Goal: Information Seeking & Learning: Check status

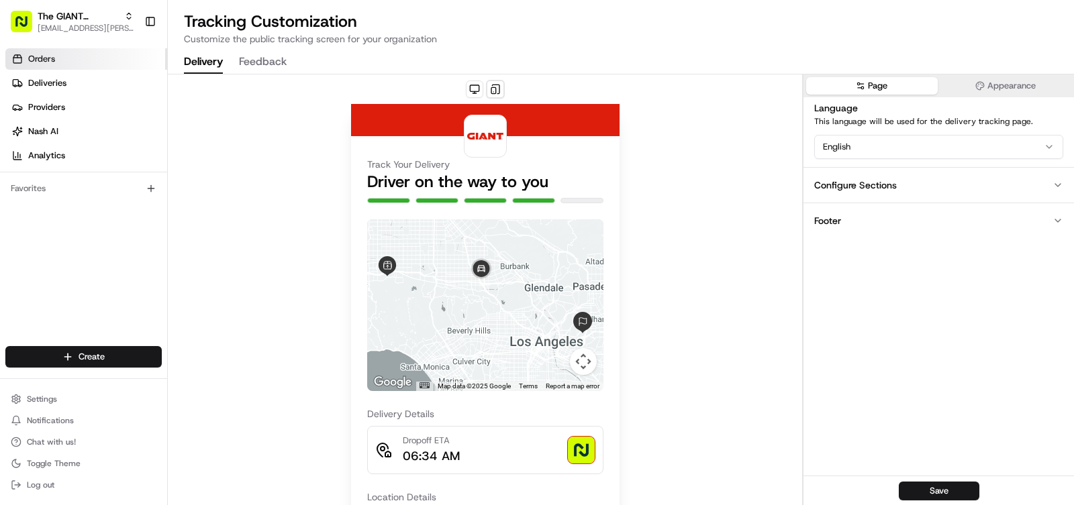
click at [68, 62] on link "Orders" at bounding box center [86, 58] width 162 height 21
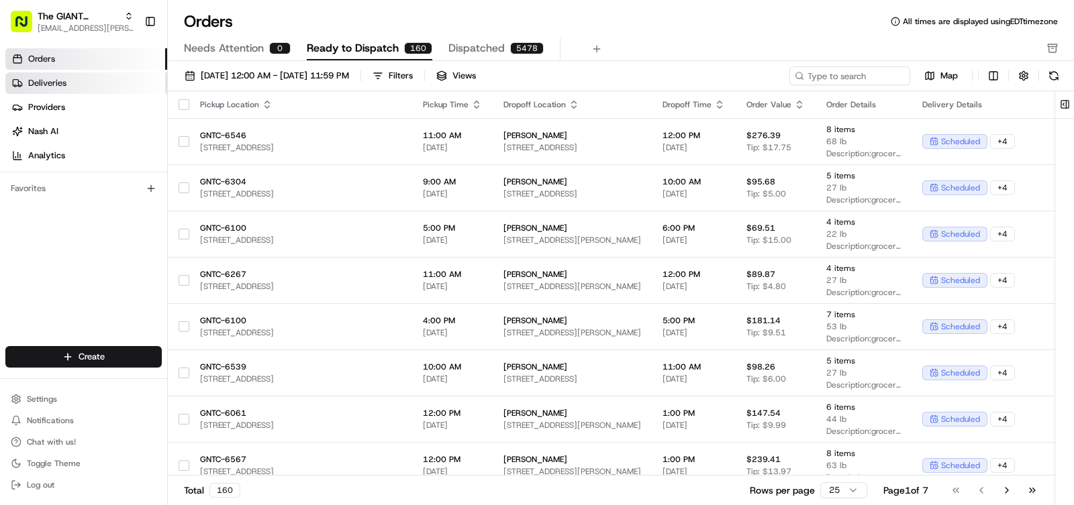
click at [76, 86] on link "Deliveries" at bounding box center [86, 82] width 162 height 21
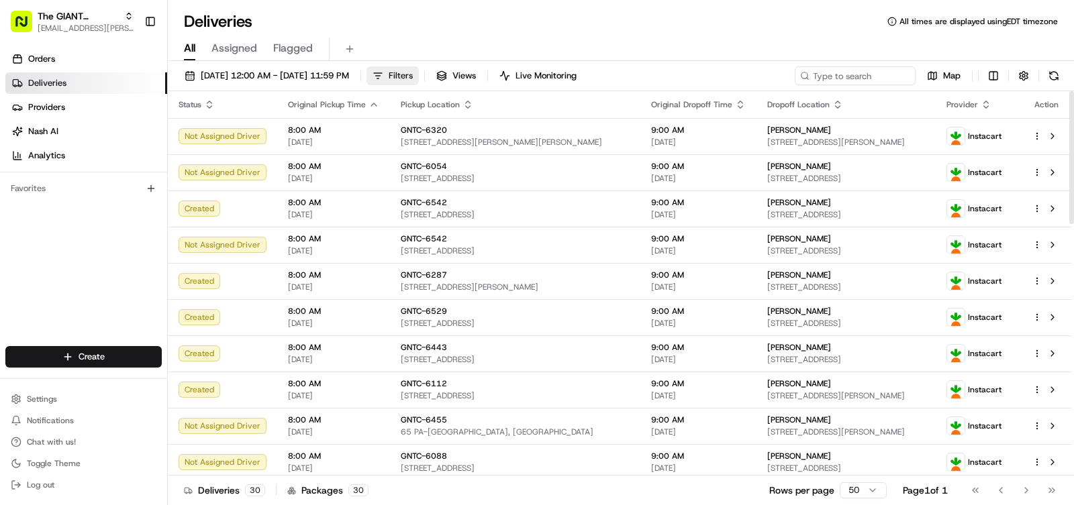
click at [413, 80] on span "Filters" at bounding box center [401, 76] width 24 height 12
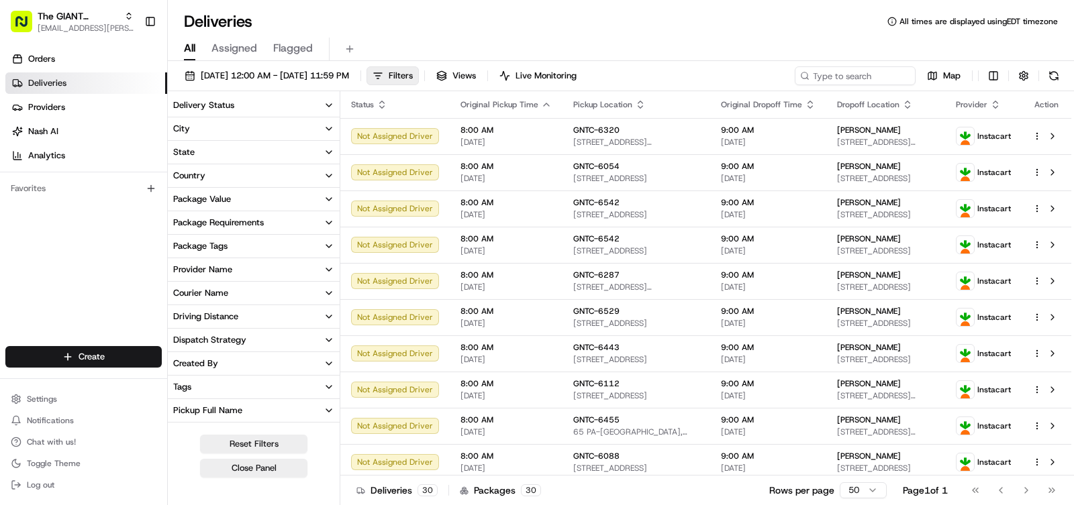
click at [324, 128] on icon "button" at bounding box center [329, 129] width 11 height 11
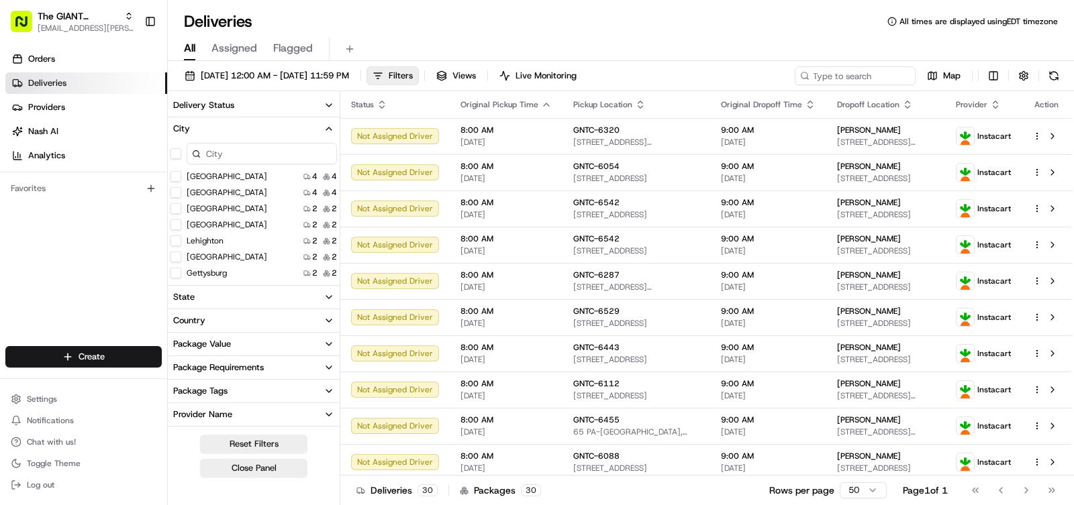
click at [250, 154] on input at bounding box center [262, 153] width 150 height 21
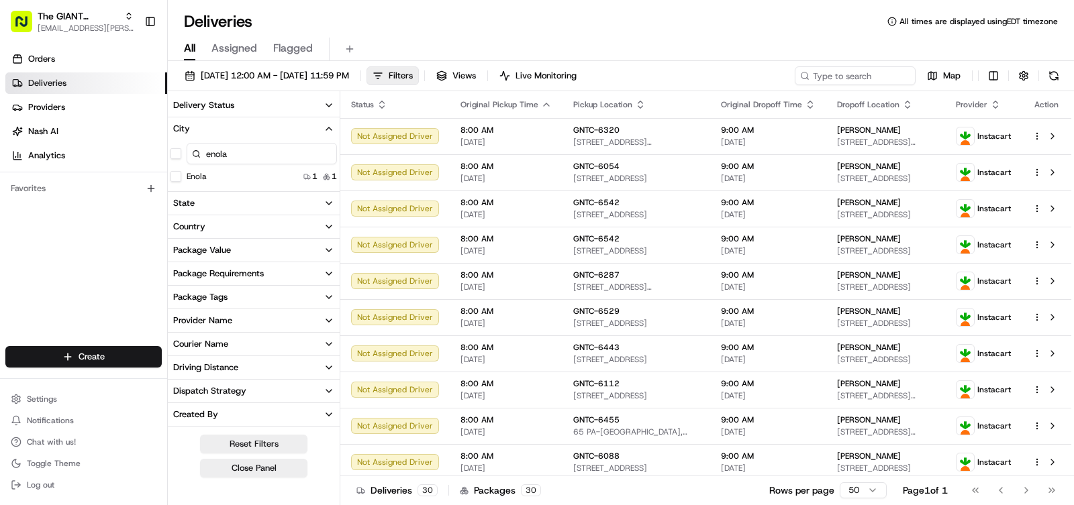
type input "enola"
click at [179, 174] on button "Enola" at bounding box center [176, 176] width 11 height 11
